Goal: Task Accomplishment & Management: Use online tool/utility

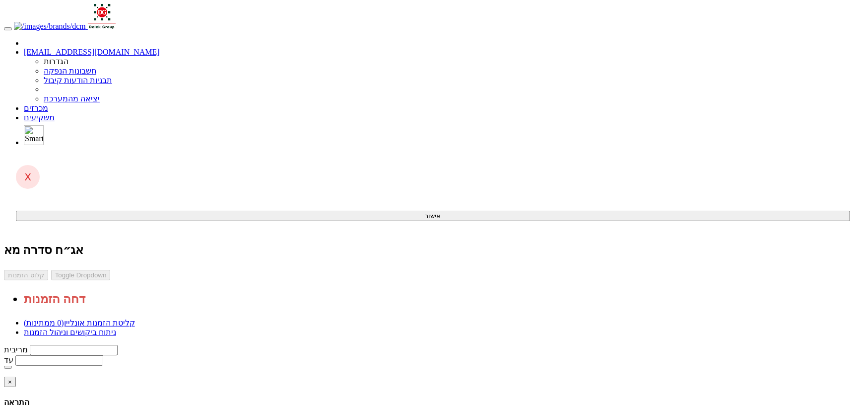
click at [116, 328] on link "ניתוח ביקושים וניהול הזמנות" at bounding box center [70, 332] width 92 height 8
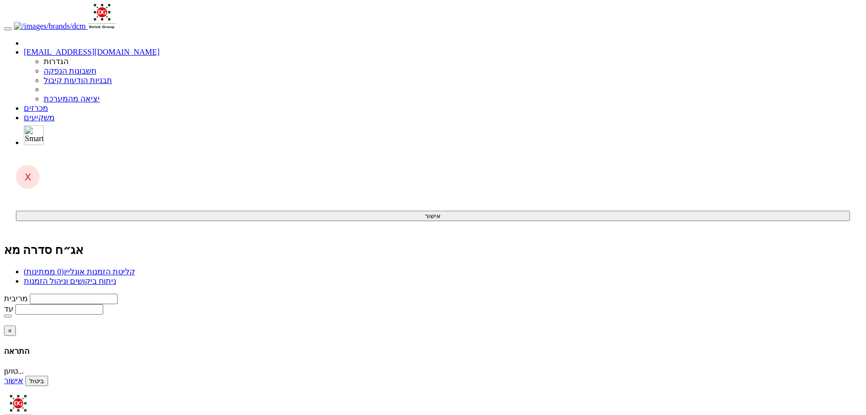
drag, startPoint x: 0, startPoint y: 0, endPoint x: 638, endPoint y: 76, distance: 642.5
click at [64, 267] on span "(0 ממתינות)" at bounding box center [44, 271] width 40 height 8
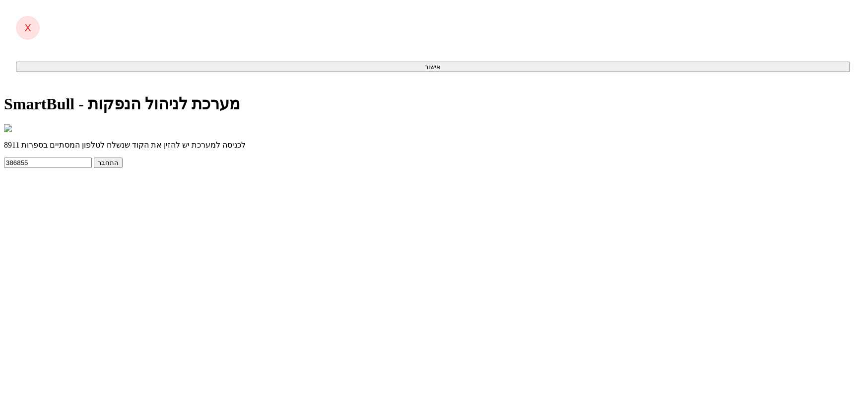
click at [123, 168] on button "התחבר" at bounding box center [108, 162] width 29 height 10
click at [92, 168] on input "text" at bounding box center [48, 162] width 88 height 10
drag, startPoint x: 372, startPoint y: 307, endPoint x: 404, endPoint y: 280, distance: 41.2
click at [373, 185] on div "לכניסה למערכת יש להזין את הקוד שנשלח לטלפון המסתיים בספרות 8911 התחבר הקוד שהוז…" at bounding box center [433, 154] width 858 height 61
click at [92, 168] on input "text" at bounding box center [48, 162] width 88 height 10
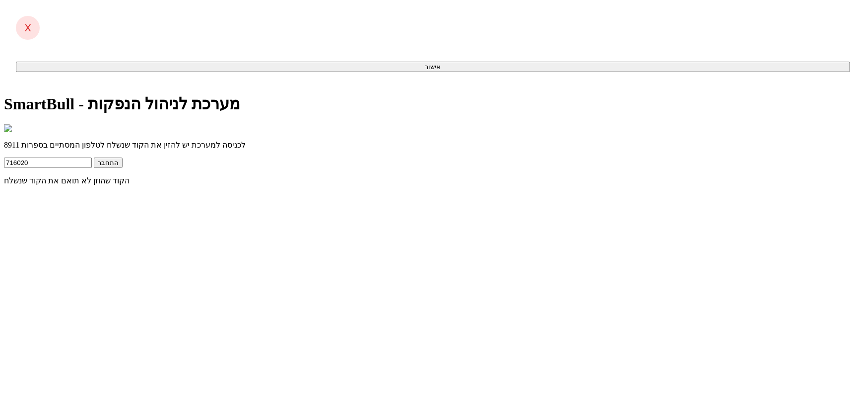
type input "716020"
click at [94, 157] on button "התחבר" at bounding box center [108, 162] width 29 height 10
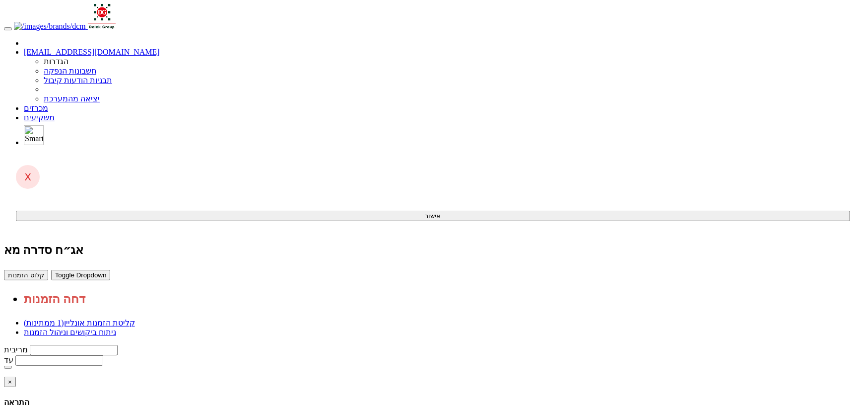
click at [55, 271] on span "button" at bounding box center [55, 274] width 0 height 7
click at [257, 243] on div "אג״ח סדרה מא קלוט הזמנות Toggle Dropdown דחה הזמנות" at bounding box center [433, 274] width 858 height 63
click at [48, 270] on button "קלוט הזמנות" at bounding box center [26, 275] width 44 height 10
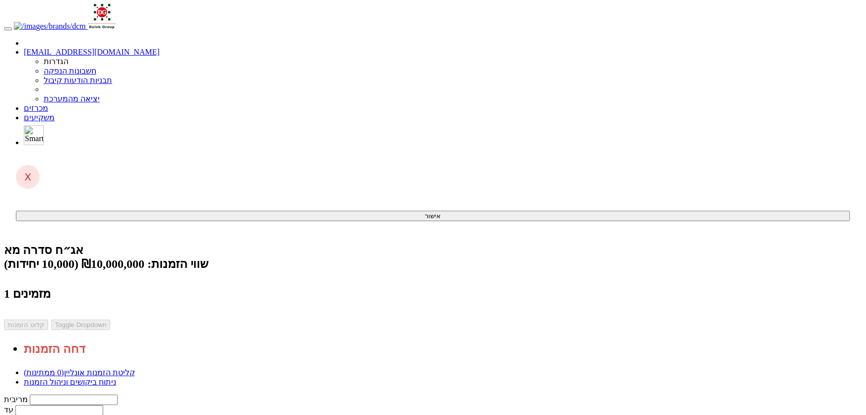
click at [116, 377] on link "ניתוח ביקושים וניהול הזמנות" at bounding box center [70, 381] width 92 height 8
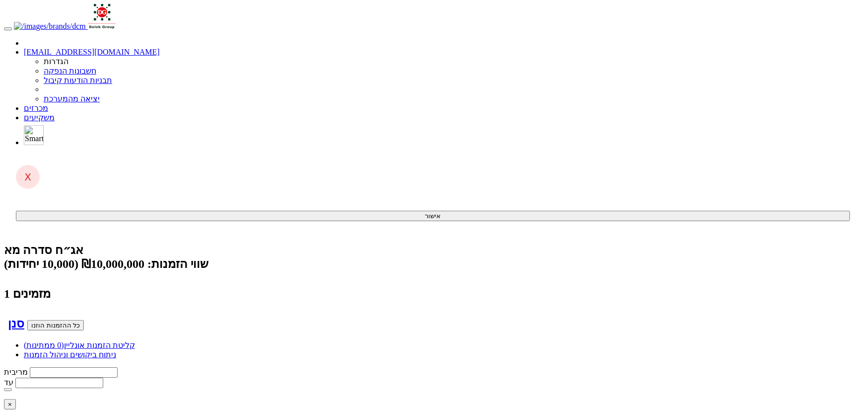
click at [135, 341] on link "קליטת הזמנות אונליין (0 ממתינות)" at bounding box center [79, 345] width 111 height 8
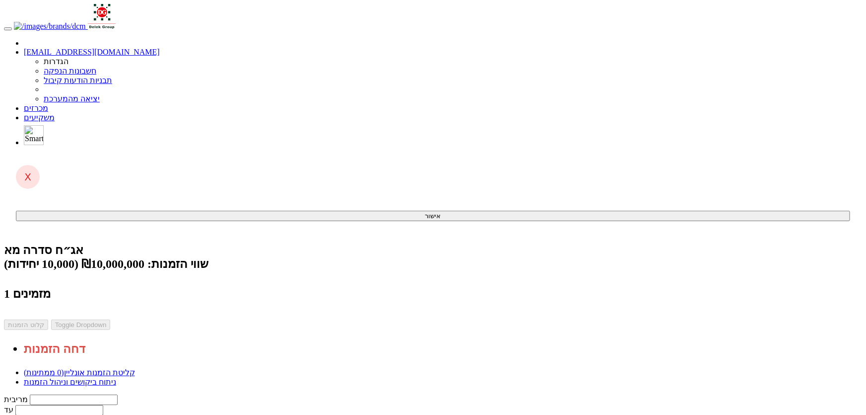
click at [48, 104] on span at bounding box center [48, 108] width 0 height 8
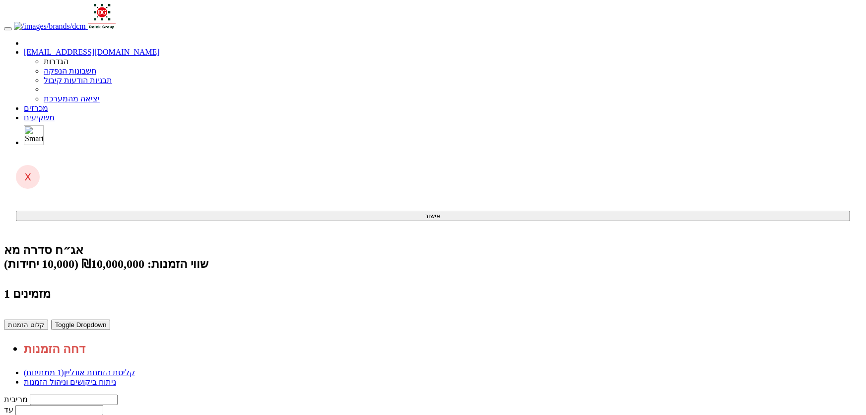
drag, startPoint x: 704, startPoint y: 166, endPoint x: 697, endPoint y: 176, distance: 12.1
click at [48, 319] on button "קלוט הזמנות" at bounding box center [26, 324] width 44 height 10
click at [48, 104] on link "מכרזים" at bounding box center [36, 108] width 24 height 8
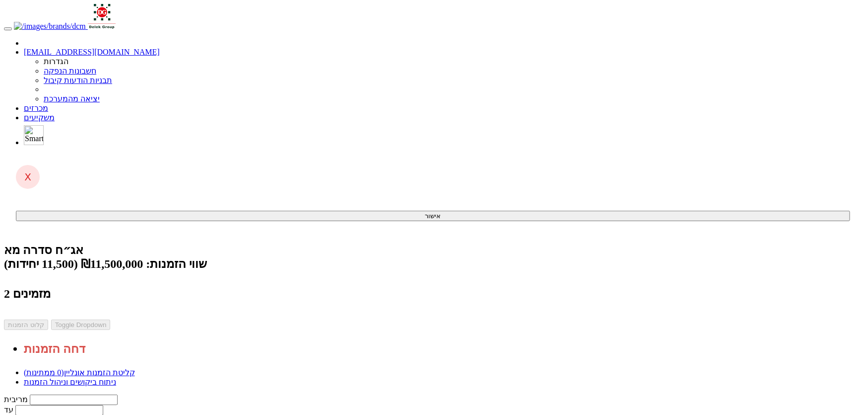
click at [48, 104] on link "מכרזים" at bounding box center [36, 108] width 24 height 8
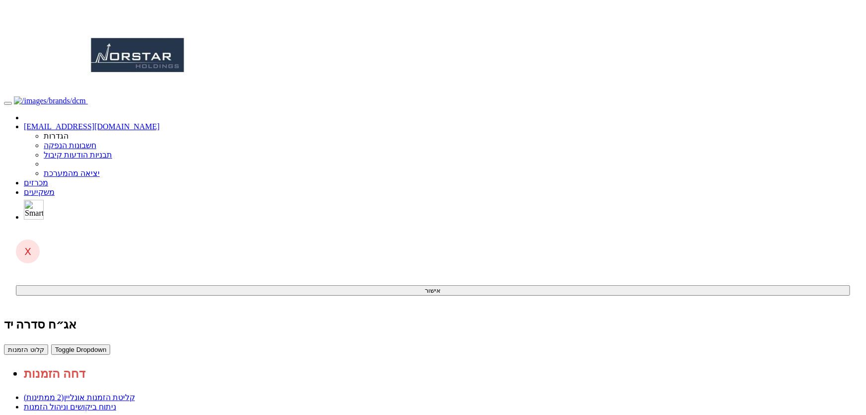
click at [48, 344] on button "קלוט הזמנות" at bounding box center [26, 349] width 44 height 10
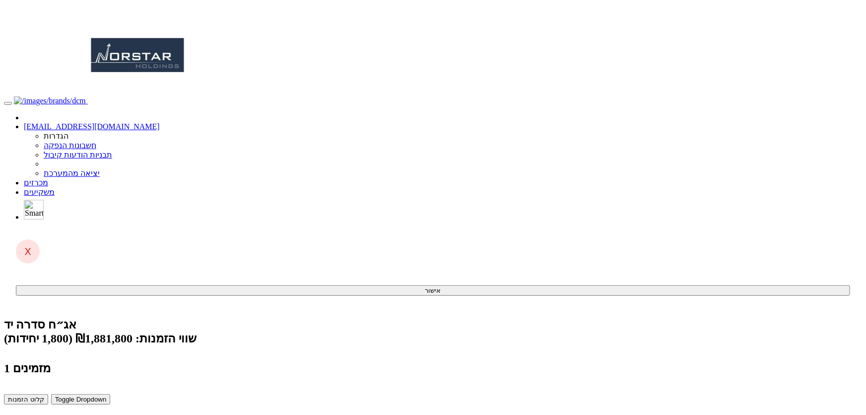
click at [48, 394] on button "קלוט הזמנות" at bounding box center [26, 399] width 44 height 10
click at [48, 178] on span at bounding box center [48, 182] width 0 height 8
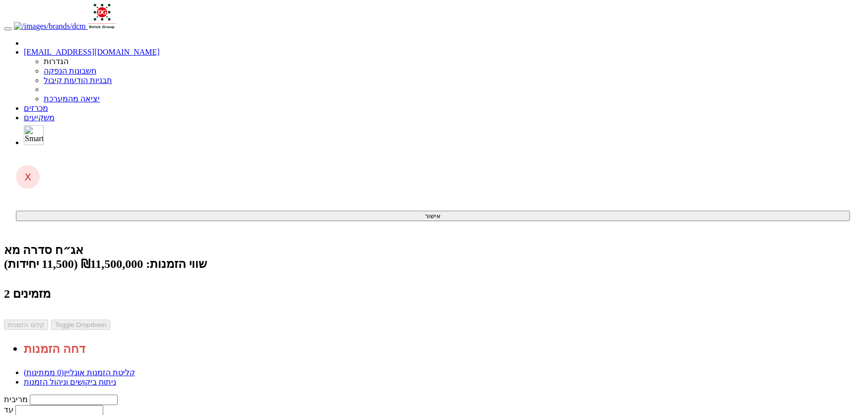
click at [48, 104] on link "מכרזים" at bounding box center [36, 108] width 24 height 8
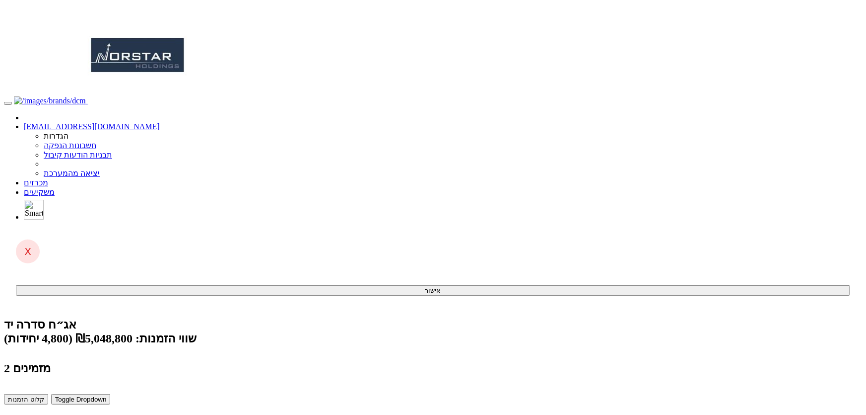
click at [48, 394] on button "קלוט הזמנות" at bounding box center [26, 399] width 44 height 10
click at [48, 178] on link "מכרזים" at bounding box center [36, 182] width 24 height 8
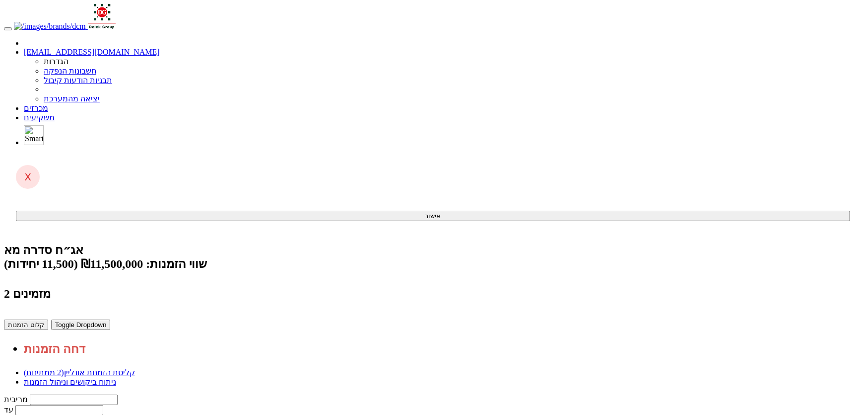
click at [48, 319] on button "קלוט הזמנות" at bounding box center [26, 324] width 44 height 10
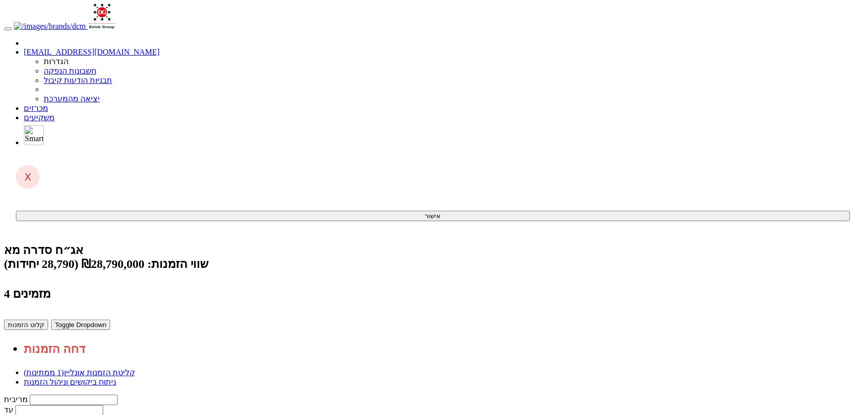
click at [48, 319] on button "קלוט הזמנות" at bounding box center [26, 324] width 44 height 10
